Goal: Task Accomplishment & Management: Complete application form

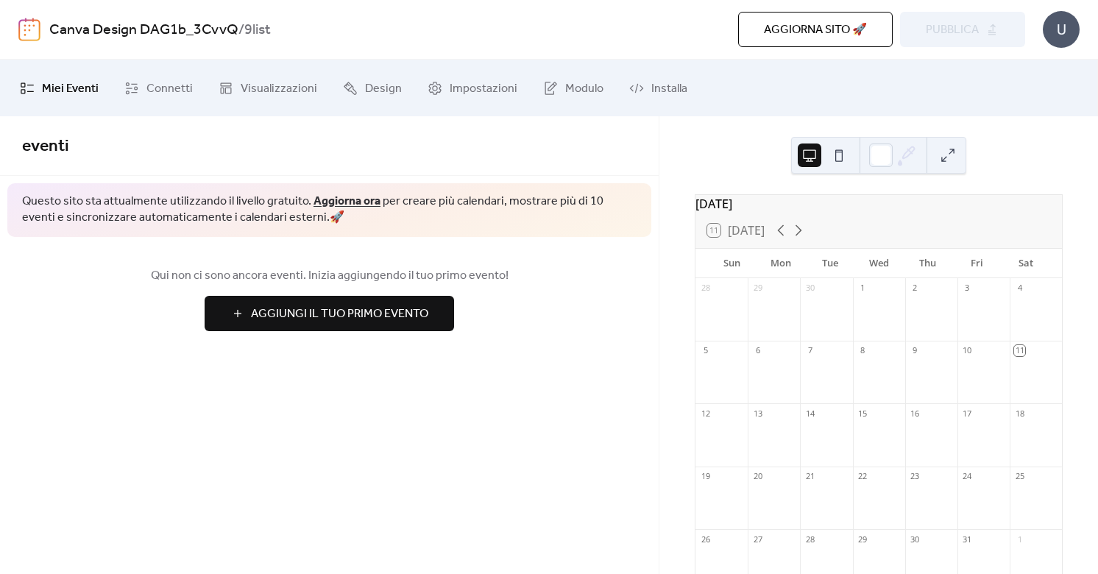
click at [747, 319] on div at bounding box center [721, 317] width 52 height 38
click at [860, 356] on div "8" at bounding box center [862, 350] width 11 height 11
click at [1010, 369] on div at bounding box center [1035, 379] width 52 height 38
click at [443, 316] on button "Aggiungi Il Tuo Primo Evento" at bounding box center [329, 313] width 249 height 35
